Goal: Use online tool/utility: Utilize a website feature to perform a specific function

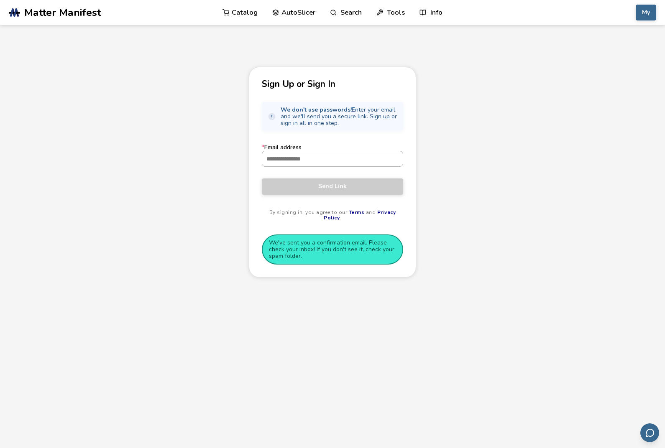
click at [326, 161] on input "* Email address" at bounding box center [332, 158] width 140 height 15
click at [335, 163] on input "* Email address" at bounding box center [332, 158] width 140 height 15
click at [80, 25] on main "Sign Up or Sign In We don't use passwords! Enter your email and we'll send you …" at bounding box center [332, 246] width 665 height 492
click at [74, 18] on link ".cls-1, .cls-2, .cls-3 { stroke-width: 0px; } .cls-2 { fill: #1d1e56; } .cls-3 …" at bounding box center [87, 12] width 156 height 25
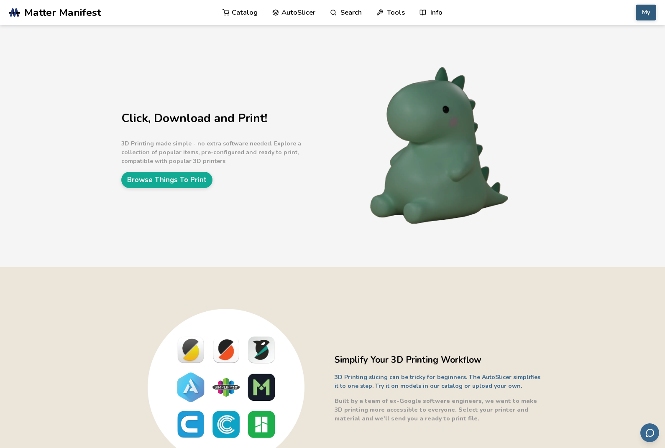
click at [652, 14] on button "My" at bounding box center [645, 13] width 20 height 16
click at [635, 33] on button "Account" at bounding box center [624, 32] width 59 height 17
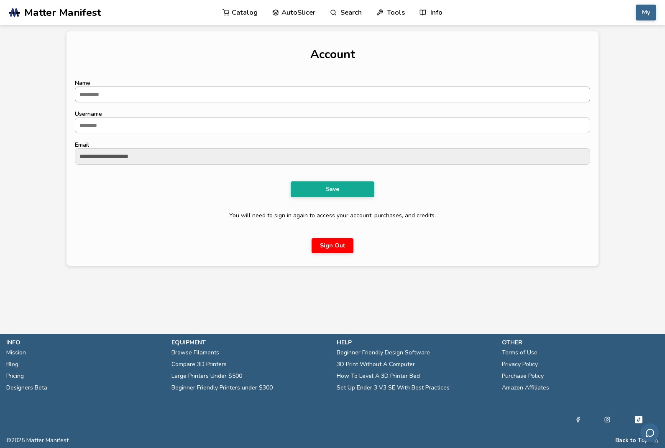
click at [369, 92] on input "Name" at bounding box center [332, 94] width 514 height 15
type input "*"
type input "******"
type input "*******"
click at [332, 194] on button "Save" at bounding box center [333, 189] width 84 height 16
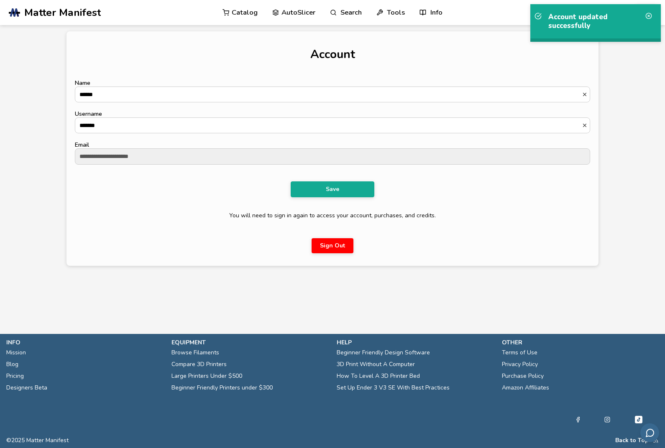
click at [330, 197] on button "Save" at bounding box center [333, 189] width 84 height 16
click at [651, 18] on icon at bounding box center [648, 16] width 7 height 7
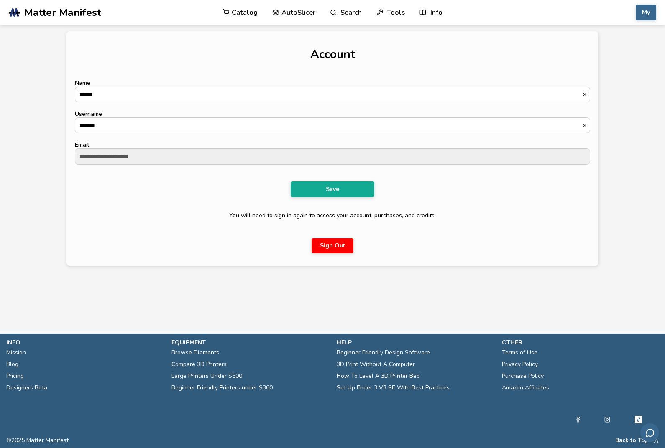
click at [294, 13] on link "AutoSlicer" at bounding box center [293, 12] width 43 height 25
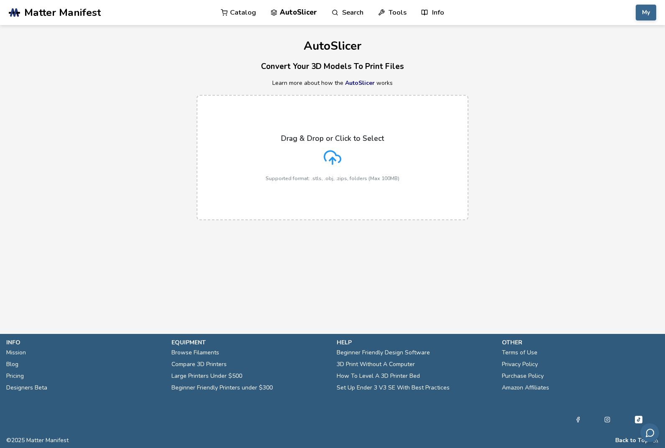
click at [238, 17] on link "Catalog" at bounding box center [238, 12] width 35 height 25
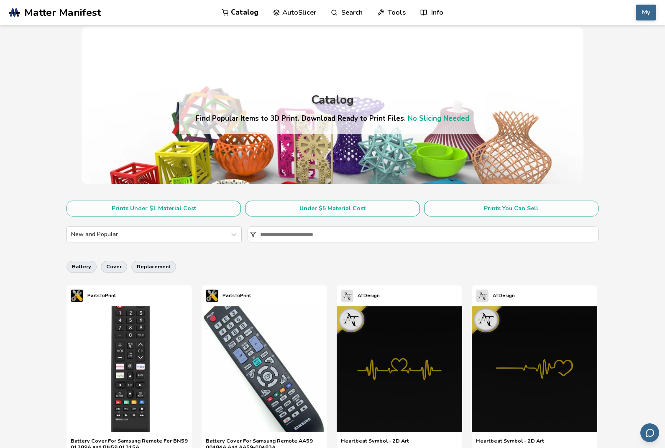
click at [290, 15] on link "AutoSlicer" at bounding box center [294, 12] width 43 height 25
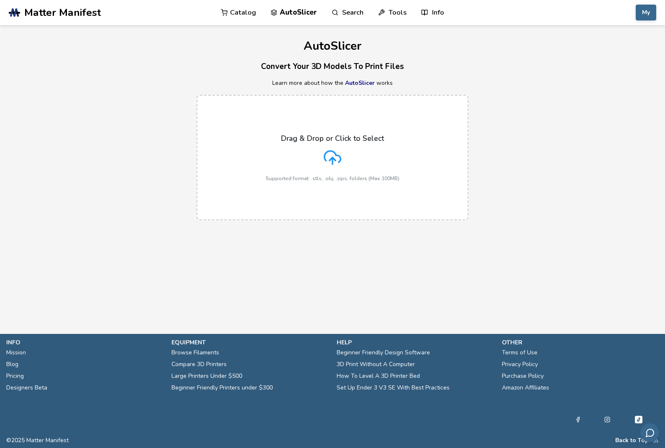
click at [649, 23] on div "My Catalog AutoSlicer Search Tools Info Catalog AutoSlicer Search Tools Info" at bounding box center [578, 12] width 156 height 25
click at [646, 12] on button "My" at bounding box center [645, 13] width 20 height 16
click at [617, 77] on button "My Items" at bounding box center [624, 82] width 59 height 17
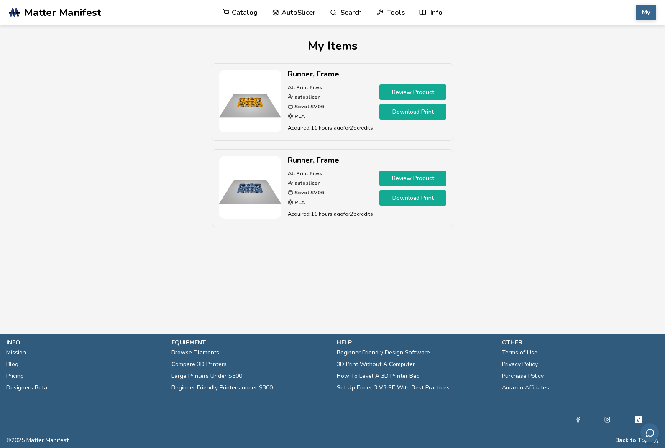
click at [409, 115] on link "Download Print" at bounding box center [412, 111] width 67 height 15
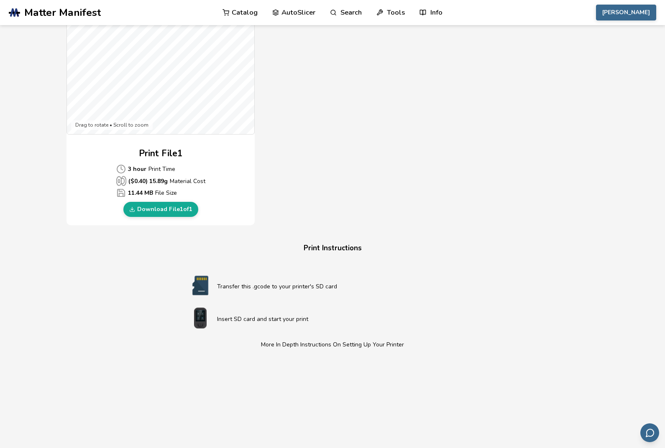
scroll to position [295, 0]
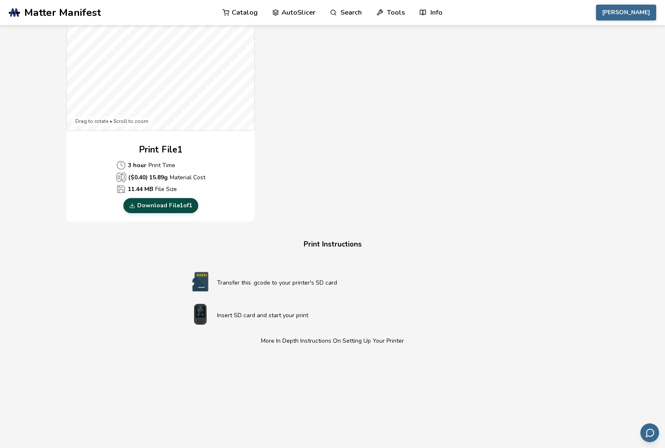
click at [181, 210] on link "Download File 1 of 1" at bounding box center [160, 205] width 75 height 15
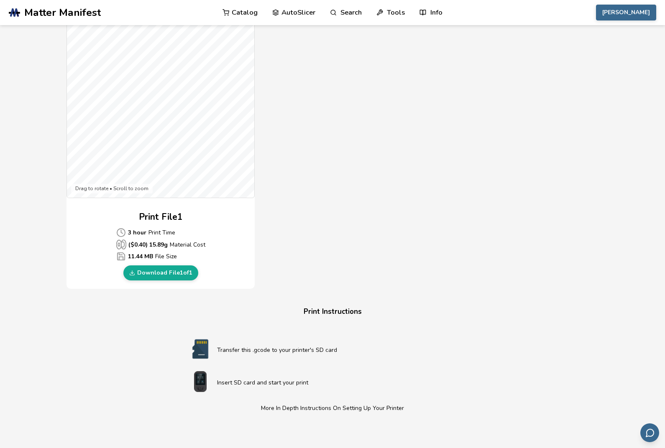
scroll to position [0, 0]
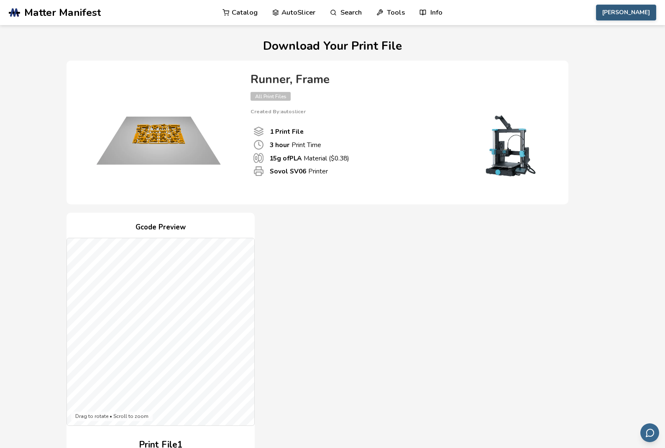
click at [645, 20] on button "Andrei" at bounding box center [626, 13] width 60 height 16
click at [293, 12] on link "AutoSlicer" at bounding box center [293, 12] width 43 height 25
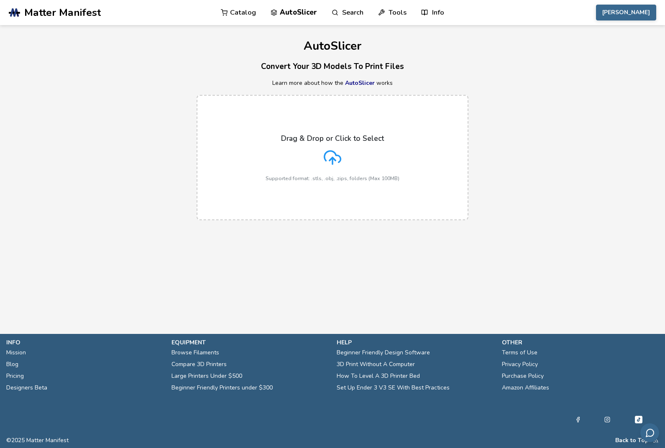
click at [332, 160] on icon at bounding box center [333, 158] width 18 height 18
click at [0, 0] on input "Drag & Drop or Click to Select Supported format: .stls, .obj, .zips, folders (M…" at bounding box center [0, 0] width 0 height 0
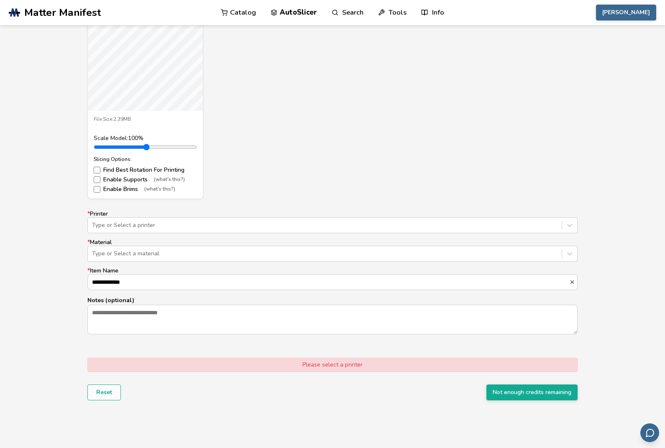
scroll to position [365, 0]
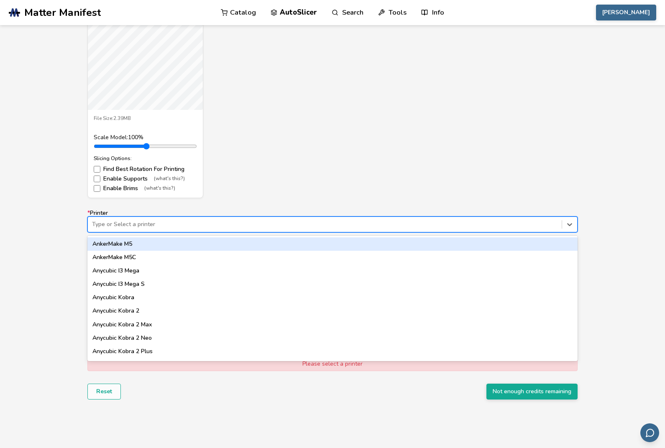
click at [314, 222] on div at bounding box center [324, 224] width 465 height 8
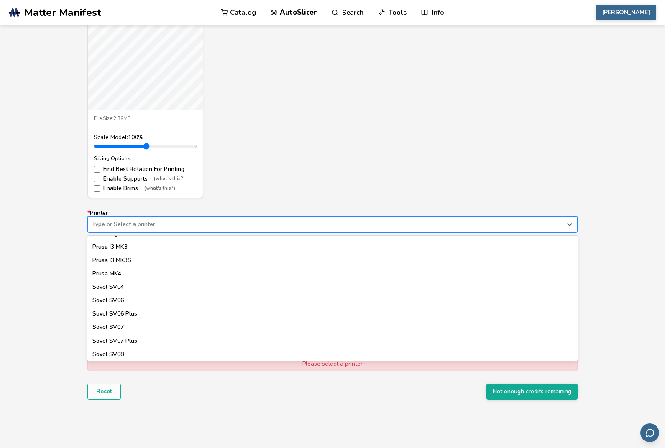
scroll to position [707, 0]
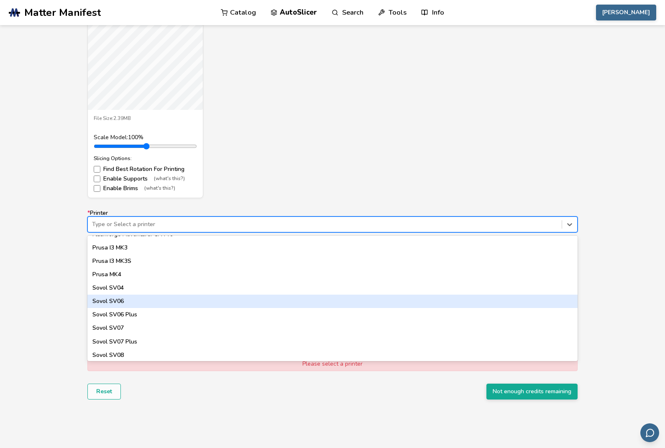
click at [245, 301] on div "Sovol SV06" at bounding box center [332, 301] width 490 height 13
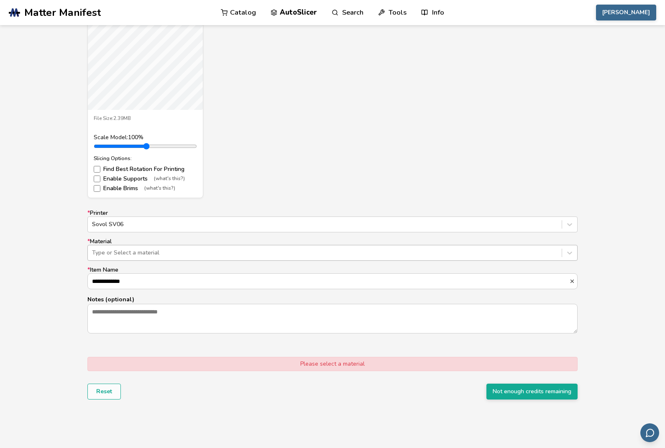
click at [241, 253] on div at bounding box center [324, 253] width 465 height 8
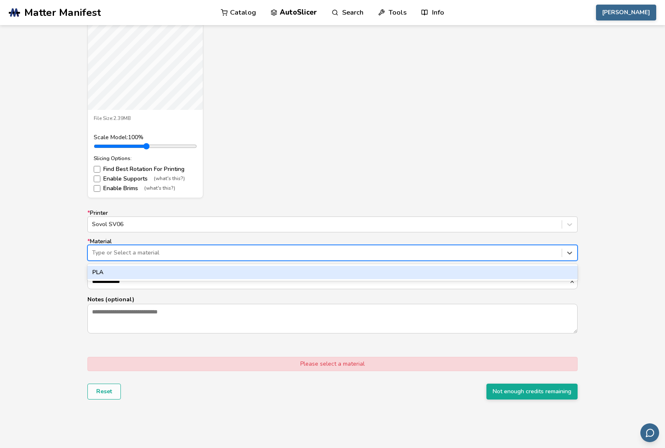
click at [235, 267] on div "PLA" at bounding box center [332, 272] width 490 height 13
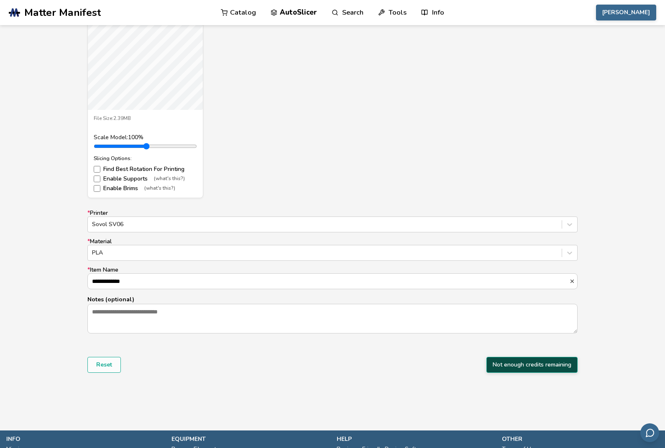
click at [527, 369] on button "Not enough credits remaining" at bounding box center [531, 365] width 91 height 16
